Goal: Find specific page/section: Find specific page/section

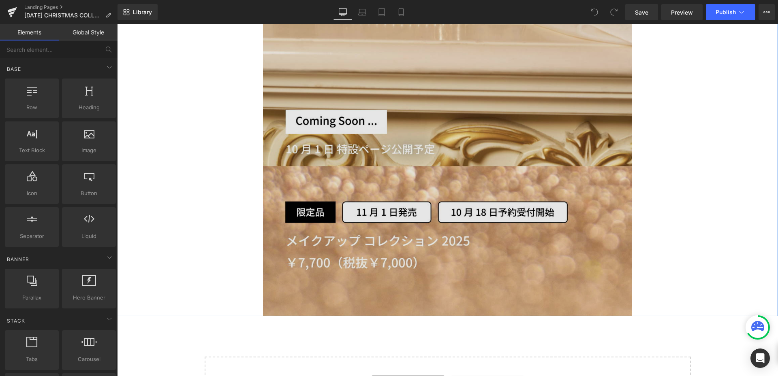
scroll to position [2714, 0]
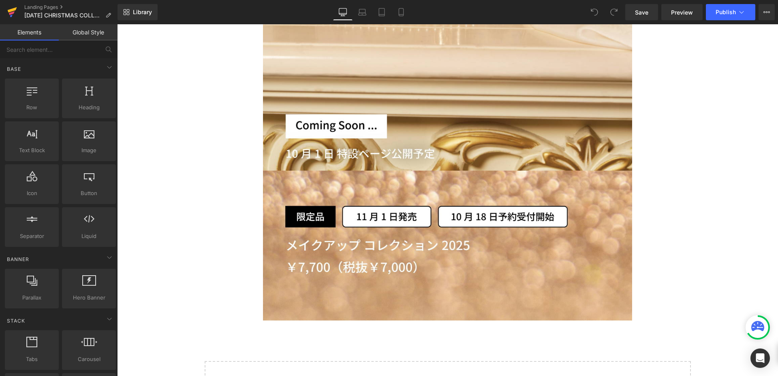
click at [9, 8] on icon at bounding box center [12, 12] width 10 height 20
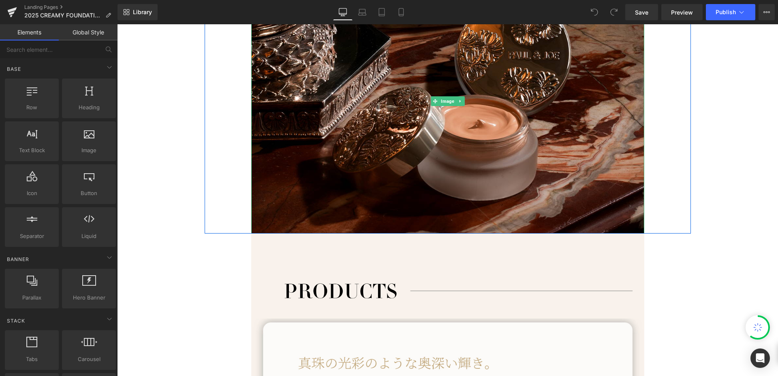
scroll to position [608, 0]
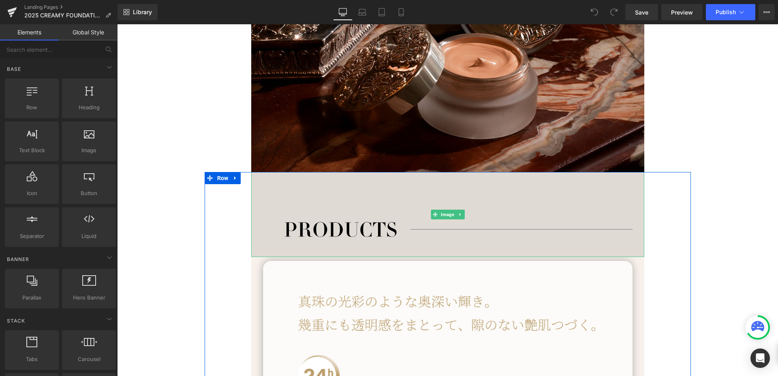
click at [279, 192] on img at bounding box center [447, 214] width 393 height 85
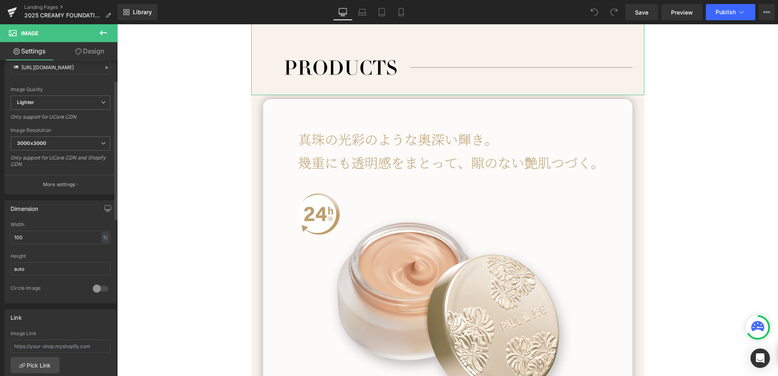
scroll to position [41, 0]
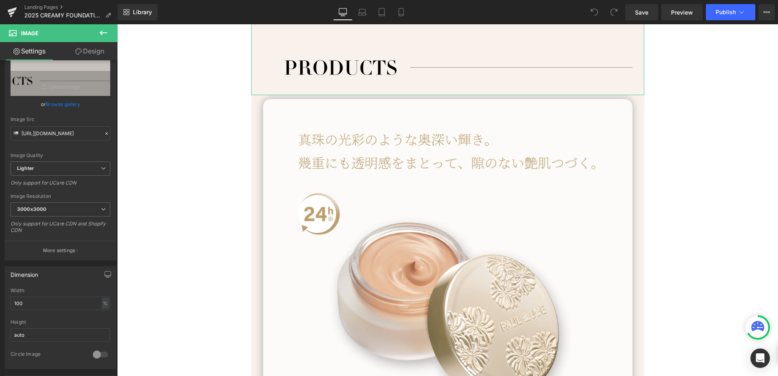
click at [92, 45] on link "Design" at bounding box center [89, 51] width 59 height 18
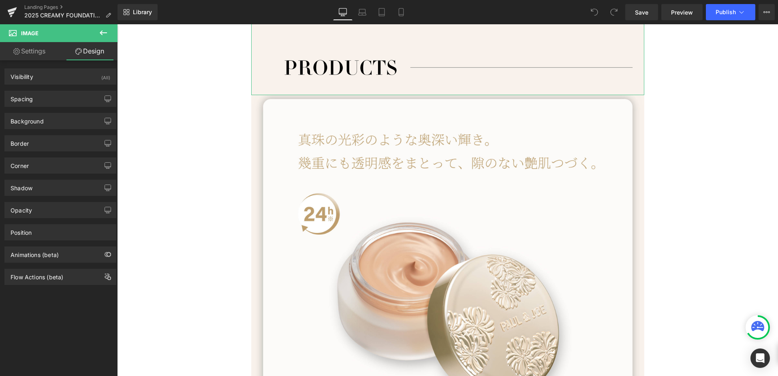
type input "transparent"
type input "0"
click at [57, 118] on div "Background" at bounding box center [60, 120] width 111 height 15
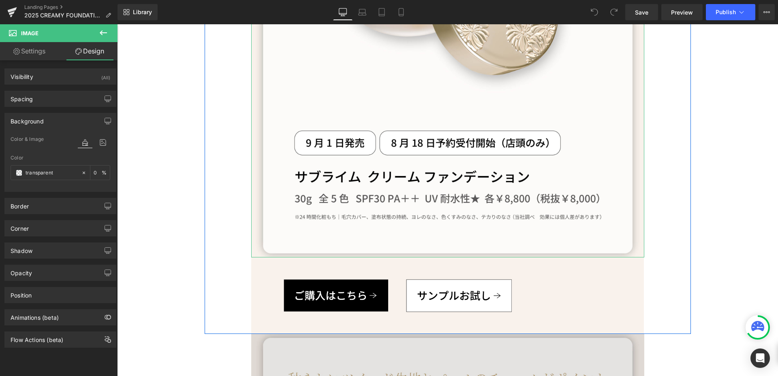
scroll to position [1256, 0]
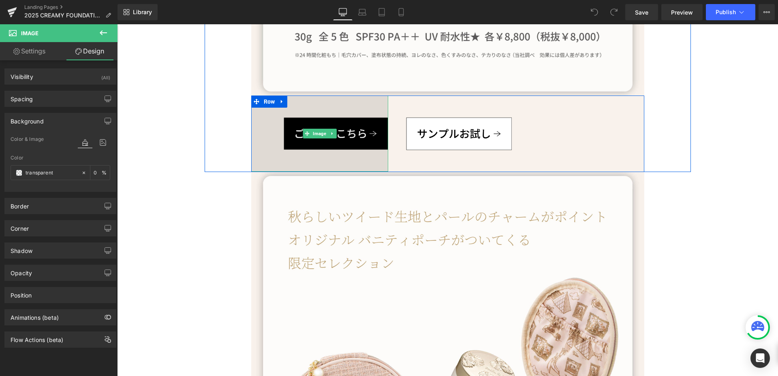
click at [264, 155] on img at bounding box center [319, 134] width 137 height 76
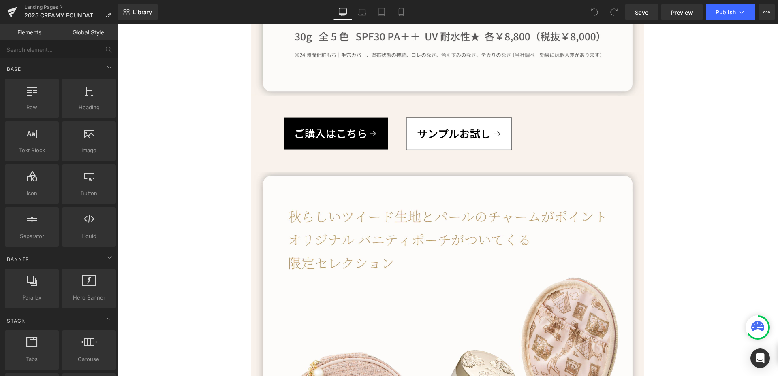
drag, startPoint x: 190, startPoint y: 193, endPoint x: 154, endPoint y: 196, distance: 35.7
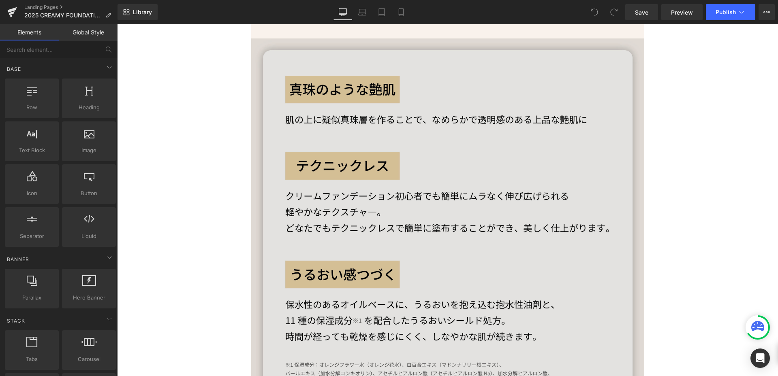
scroll to position [1985, 0]
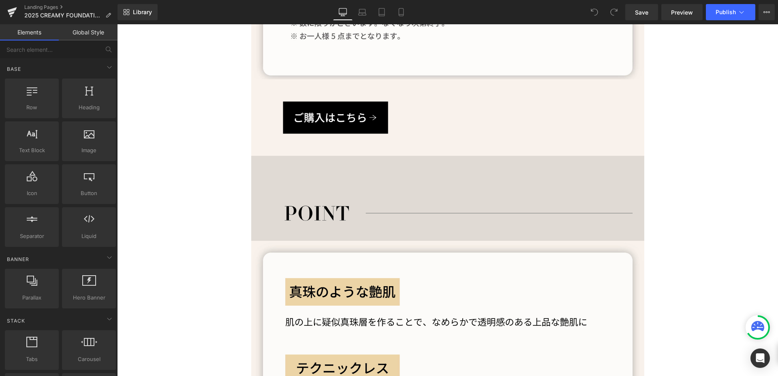
click at [416, 187] on img at bounding box center [447, 198] width 393 height 85
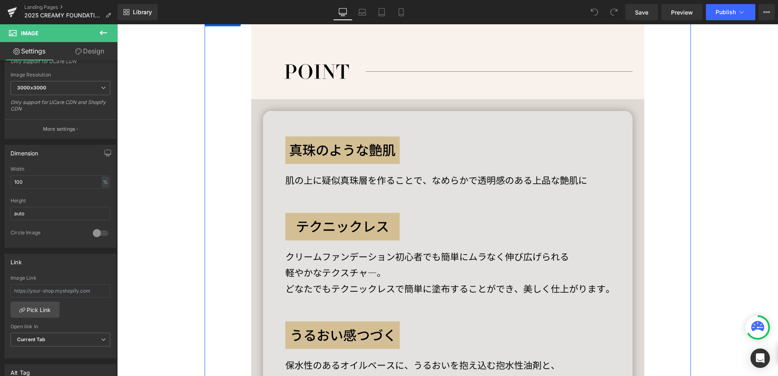
scroll to position [2188, 0]
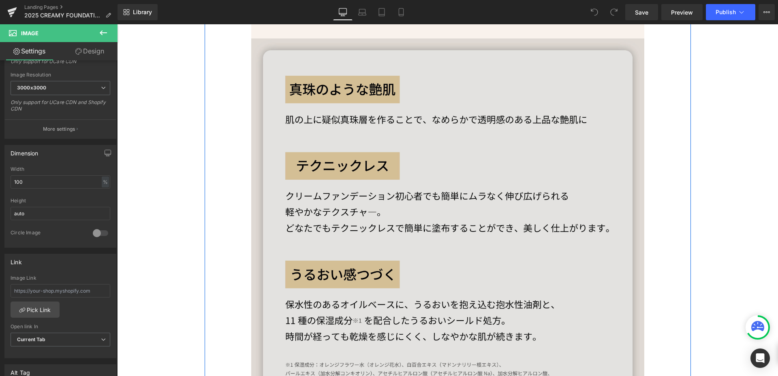
click at [321, 160] on img at bounding box center [447, 234] width 393 height 393
